Goal: Navigation & Orientation: Find specific page/section

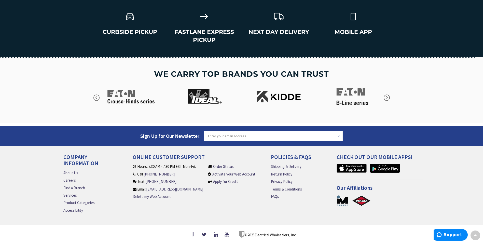
scroll to position [718, 0]
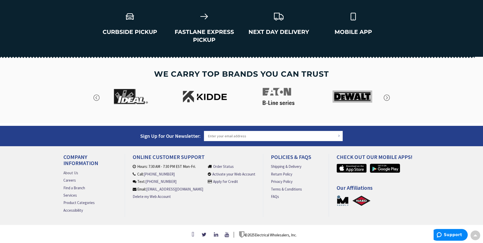
click at [73, 170] on link "About Us" at bounding box center [70, 172] width 15 height 5
